Goal: Transaction & Acquisition: Purchase product/service

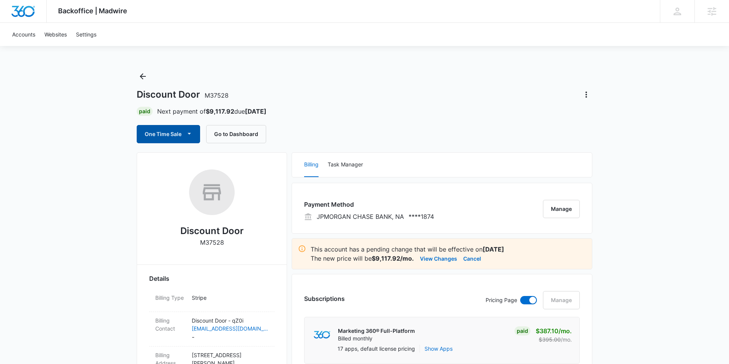
click at [181, 134] on button "One Time Sale" at bounding box center [168, 134] width 63 height 18
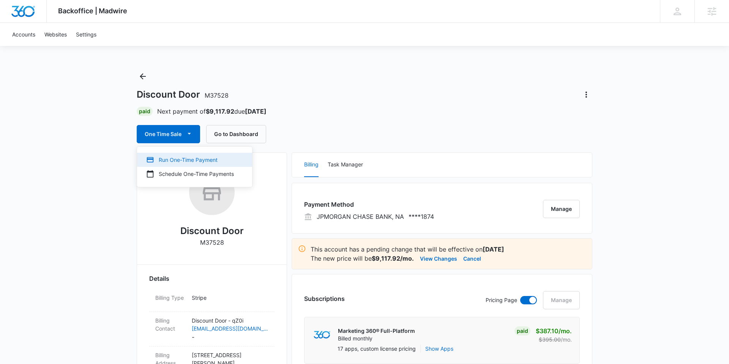
click at [181, 156] on div "Run One-Time Payment" at bounding box center [190, 160] width 88 height 8
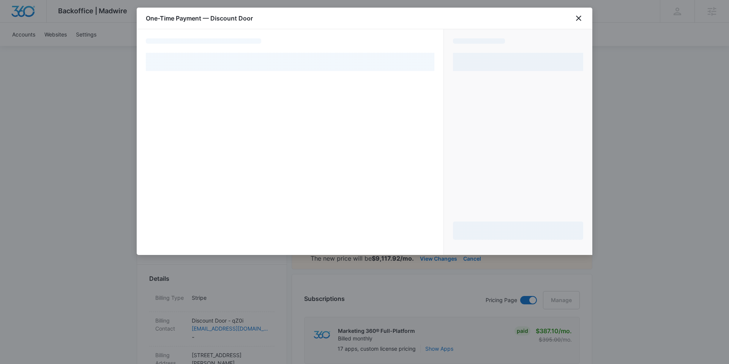
select select "pm_1NJOVsA4n8RTgNjU59bXEQE3"
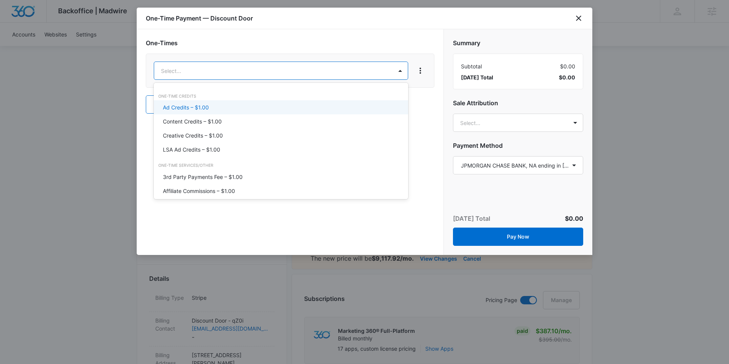
click at [231, 105] on div "Ad Credits – $1.00" at bounding box center [280, 107] width 235 height 8
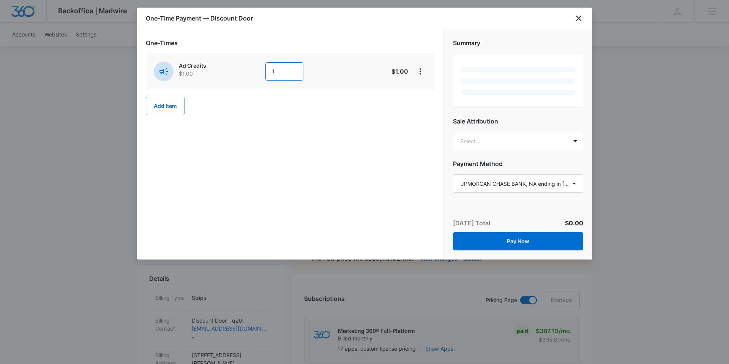
click at [263, 73] on div "Ad Credits $1.00 1" at bounding box center [263, 71] width 219 height 20
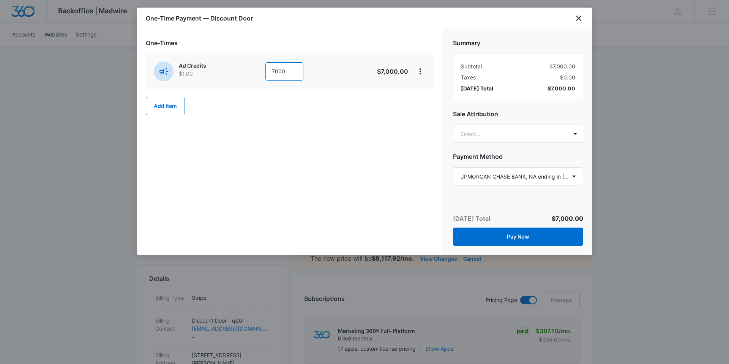
type input "7000"
click at [408, 101] on div "One-Times Ad Credits $1.00 7000 $7,000.00 Add Item" at bounding box center [290, 76] width 288 height 77
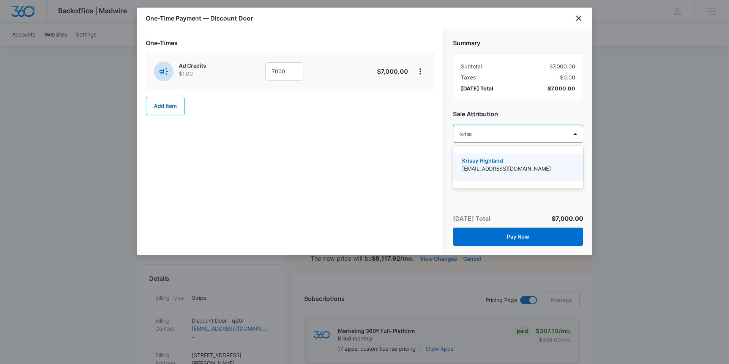
type input "krissy"
click at [507, 164] on p "Krissy Highland" at bounding box center [517, 160] width 110 height 8
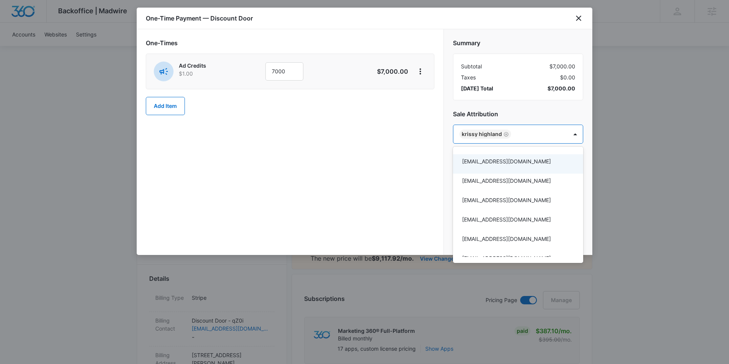
click at [588, 159] on div at bounding box center [364, 182] width 729 height 364
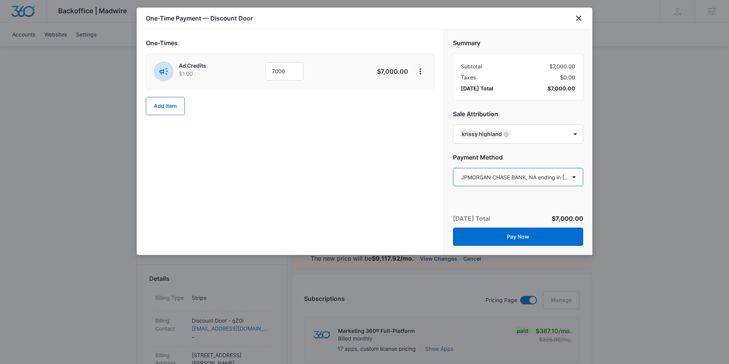
click at [556, 177] on select "Select a payment method Mastercard ending in [DATE] Mastercard ending in 7617 M…" at bounding box center [518, 177] width 130 height 18
select select "pm_1R3itxA4n8RTgNjUks15Co3F"
click at [453, 168] on select "Select a payment method Mastercard ending in [DATE] Mastercard ending in 7617 M…" at bounding box center [518, 177] width 130 height 18
click at [577, 19] on icon "close" at bounding box center [578, 18] width 5 height 5
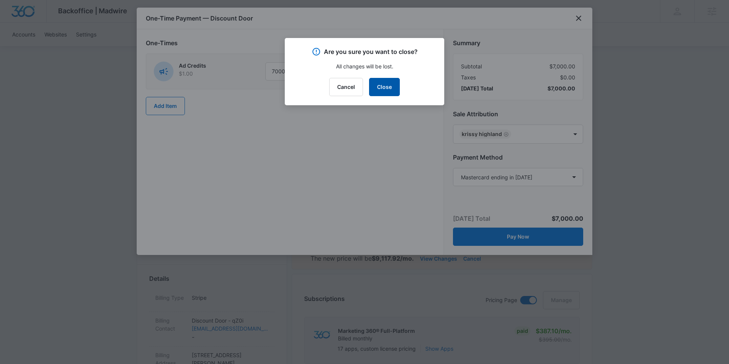
click at [394, 87] on button "Close" at bounding box center [384, 87] width 31 height 18
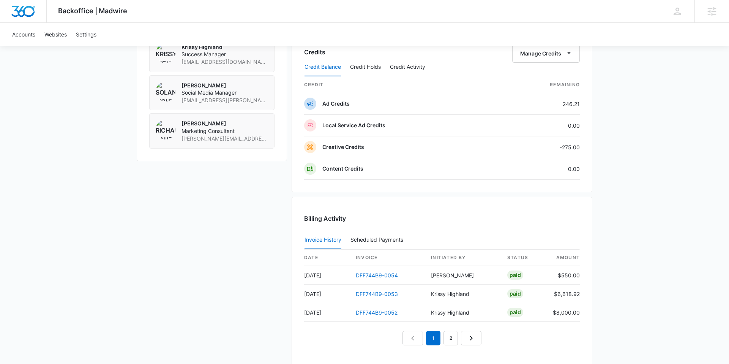
scroll to position [763, 0]
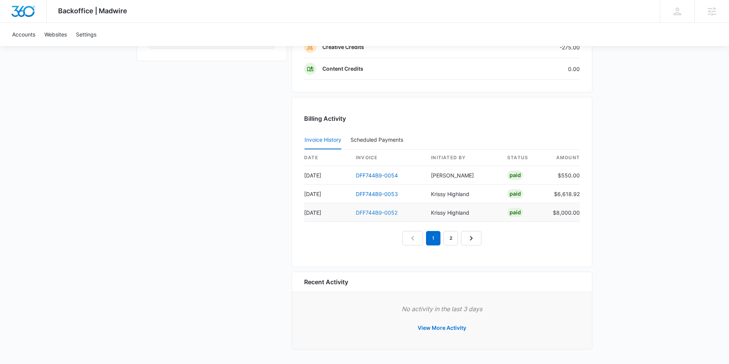
click at [376, 211] on link "DFF744B9-0052" at bounding box center [377, 212] width 42 height 6
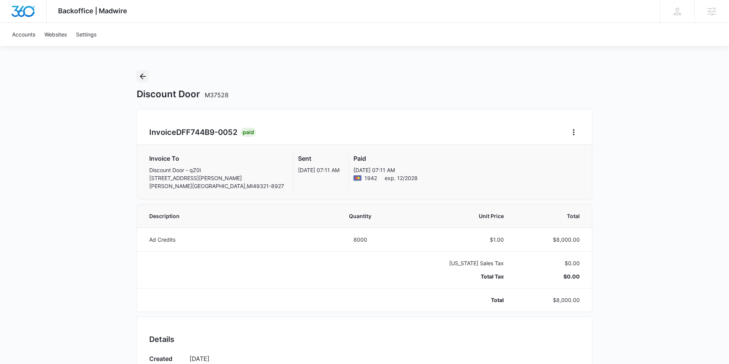
click at [140, 73] on icon "Back" at bounding box center [142, 76] width 9 height 9
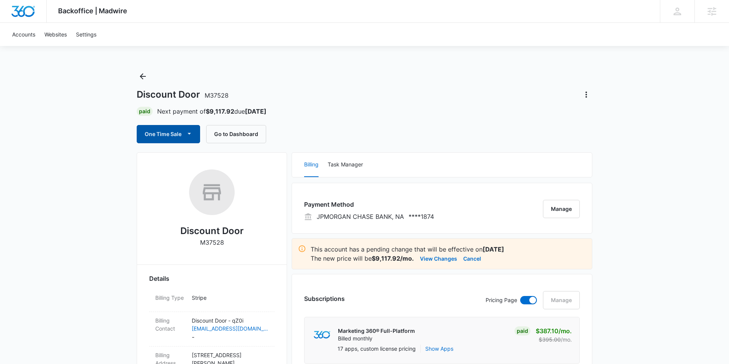
click at [171, 133] on button "One Time Sale" at bounding box center [168, 134] width 63 height 18
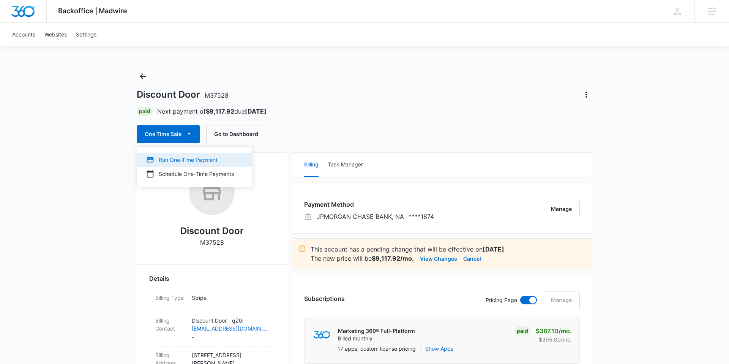
click at [180, 162] on div "Run One-Time Payment" at bounding box center [190, 160] width 88 height 8
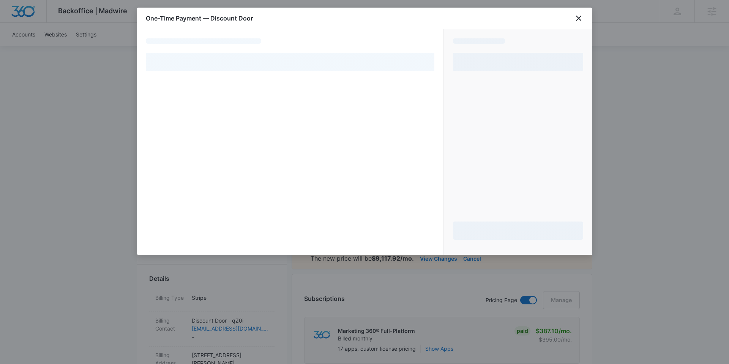
select select "pm_1NJOVsA4n8RTgNjU59bXEQE3"
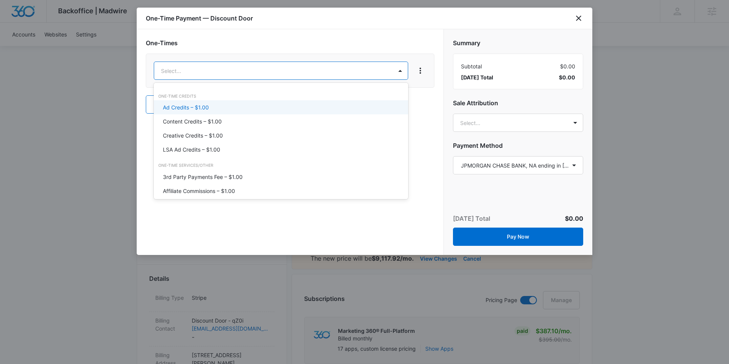
click at [221, 108] on div "Ad Credits – $1.00" at bounding box center [280, 107] width 235 height 8
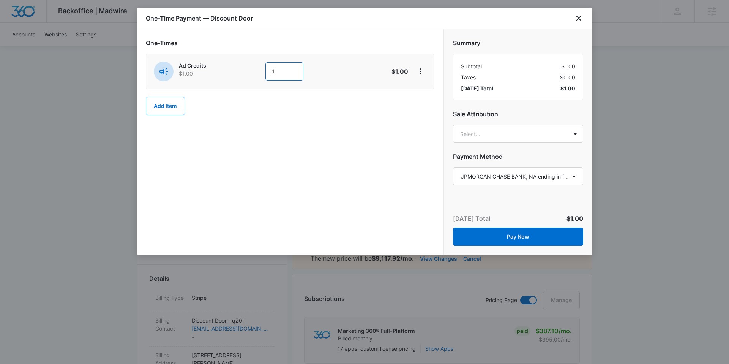
drag, startPoint x: 277, startPoint y: 72, endPoint x: 263, endPoint y: 73, distance: 14.8
click at [263, 73] on div "Ad Credits $1.00 1" at bounding box center [263, 71] width 219 height 20
type input "7000"
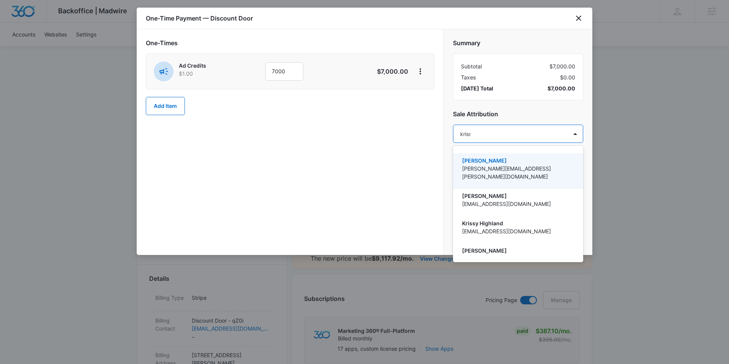
type input "krissy"
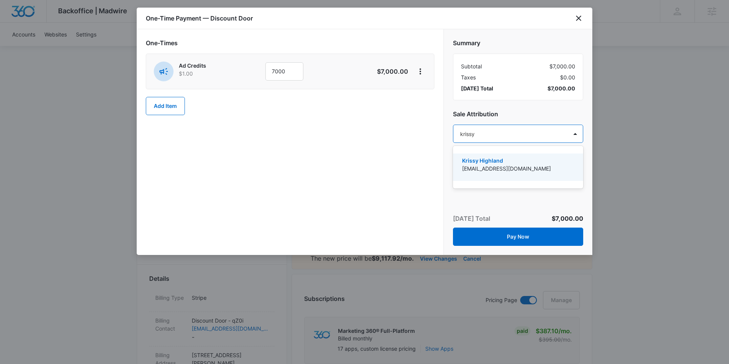
click at [517, 162] on p "Krissy Highland" at bounding box center [517, 160] width 110 height 8
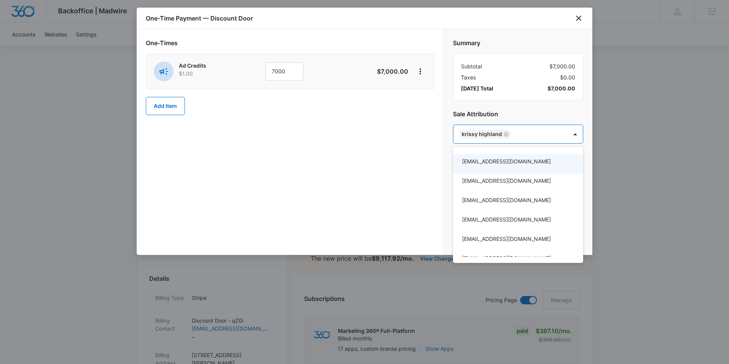
click at [586, 148] on div at bounding box center [364, 182] width 729 height 364
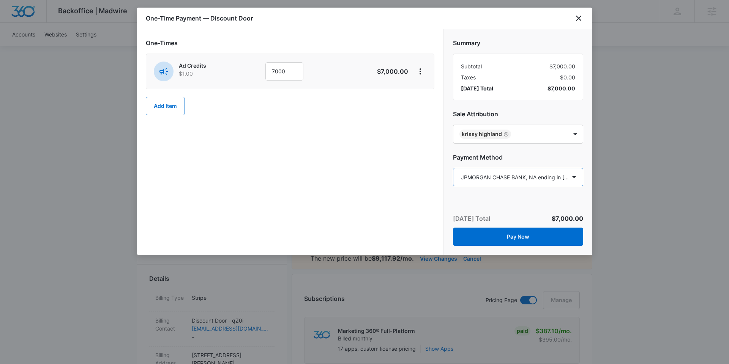
click at [537, 169] on select "Select a payment method Mastercard ending in [DATE] Mastercard ending in 7617 M…" at bounding box center [518, 177] width 130 height 18
select select "pm_1R3itxA4n8RTgNjUks15Co3F"
click at [453, 168] on select "Select a payment method Mastercard ending in [DATE] Mastercard ending in 7617 M…" at bounding box center [518, 177] width 130 height 18
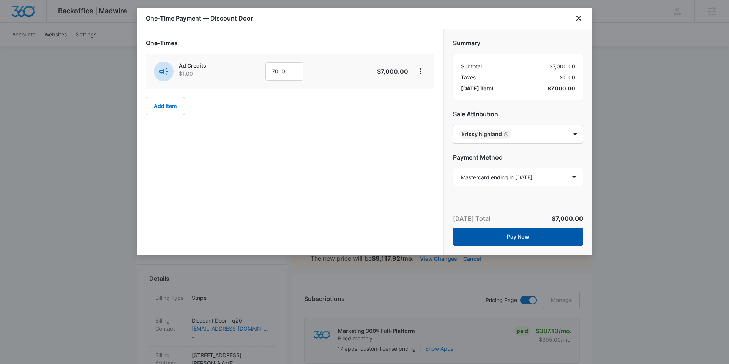
click at [533, 227] on button "Pay Now" at bounding box center [518, 236] width 130 height 18
